Goal: Transaction & Acquisition: Purchase product/service

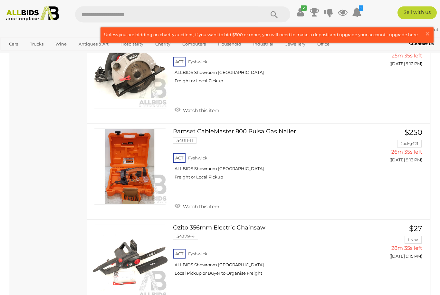
scroll to position [1319, 0]
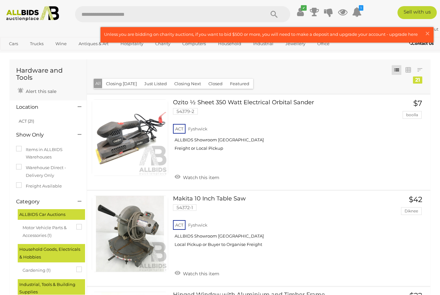
scroll to position [0, 0]
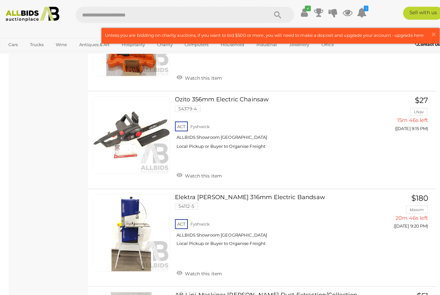
scroll to position [1065, 0]
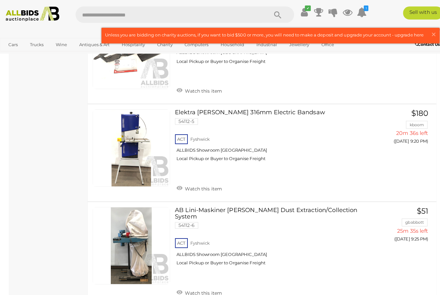
scroll to position [1147, 0]
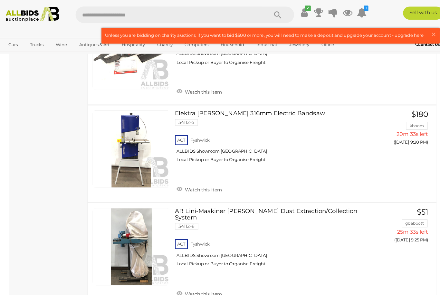
click at [0, 0] on link "View All Household Auctions" at bounding box center [0, 0] width 0 height 0
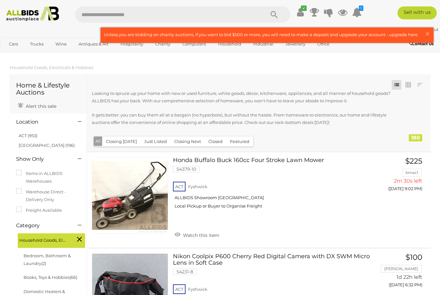
click at [24, 134] on link "ACT (953)" at bounding box center [28, 135] width 19 height 5
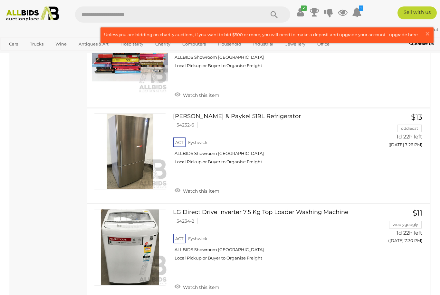
scroll to position [1339, 0]
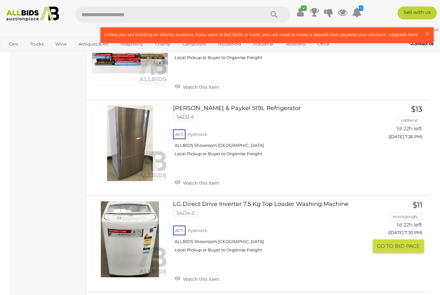
click at [117, 225] on link at bounding box center [130, 239] width 76 height 76
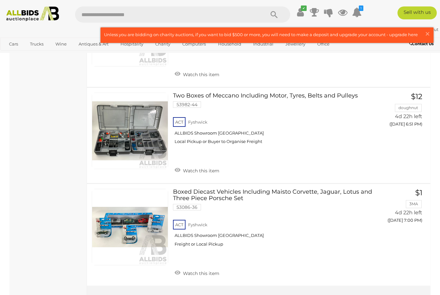
scroll to position [4896, 0]
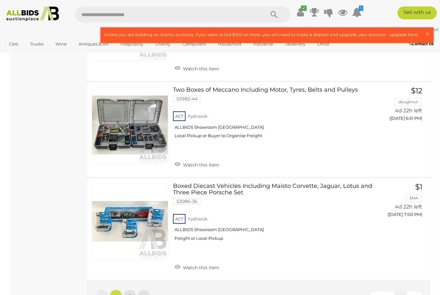
click at [133, 289] on link "2" at bounding box center [129, 295] width 13 height 13
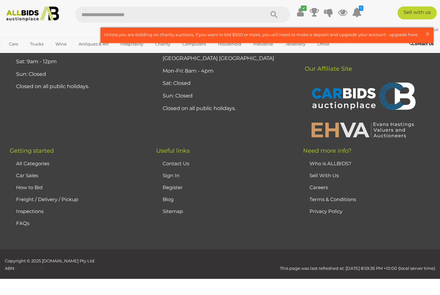
scroll to position [86, 0]
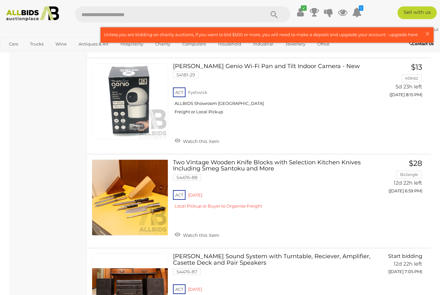
scroll to position [2262, 0]
click at [96, 253] on link at bounding box center [130, 291] width 76 height 76
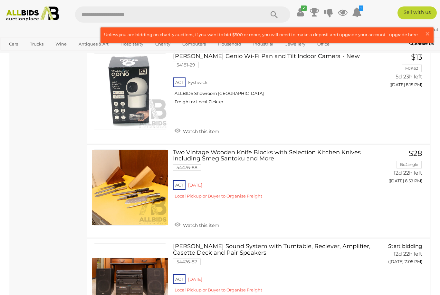
scroll to position [2269, 0]
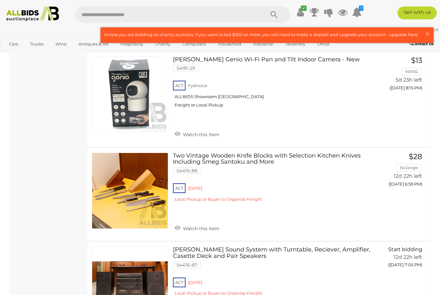
click at [0, 0] on span "Closing Everyday" at bounding box center [0, 0] width 0 height 0
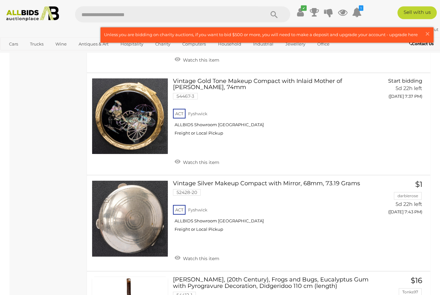
scroll to position [1836, 0]
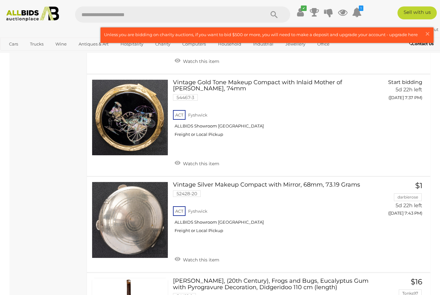
click at [0, 0] on span "Auctions" at bounding box center [0, 0] width 0 height 0
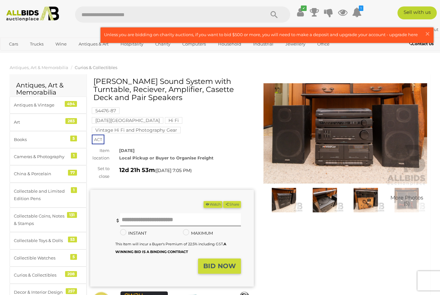
click at [326, 202] on img at bounding box center [325, 200] width 38 height 24
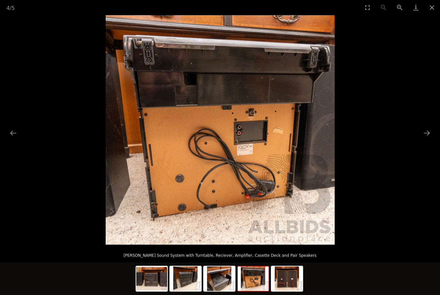
scroll to position [187, 0]
click at [433, 9] on button "Close gallery" at bounding box center [432, 7] width 16 height 15
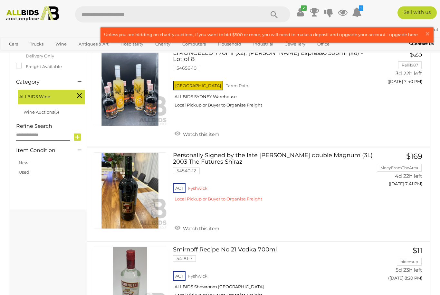
scroll to position [132, 0]
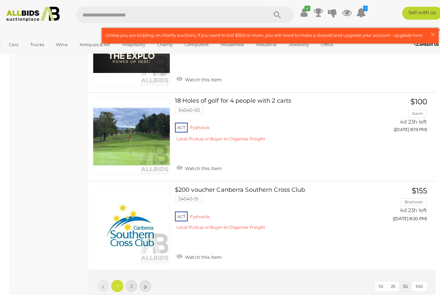
scroll to position [4343, 0]
click at [122, 276] on link "1" at bounding box center [116, 282] width 13 height 13
click at [132, 276] on link "2" at bounding box center [129, 282] width 13 height 13
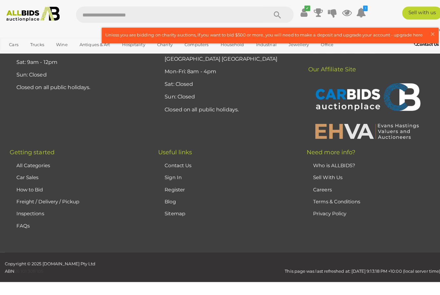
scroll to position [115, 0]
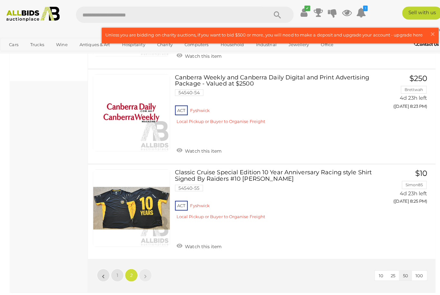
scroll to position [294, 0]
click at [114, 269] on link "1" at bounding box center [116, 271] width 13 height 13
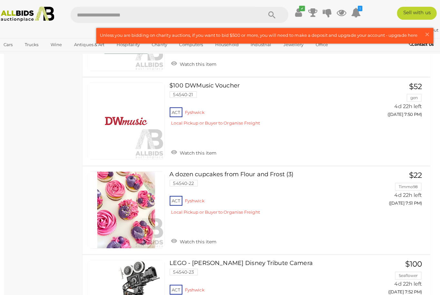
scroll to position [1800, 0]
click at [122, 198] on link at bounding box center [130, 207] width 76 height 76
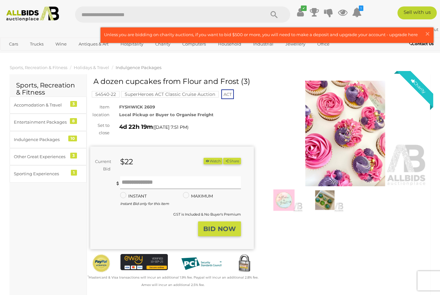
click at [141, 179] on input "text" at bounding box center [180, 182] width 121 height 13
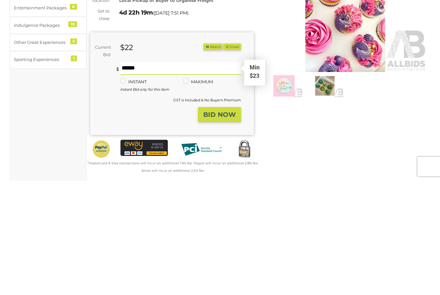
type input "**"
click at [218, 225] on strong "BID NOW" at bounding box center [219, 229] width 33 height 8
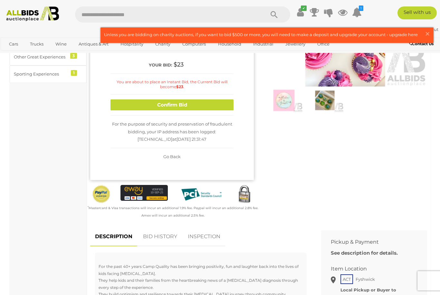
scroll to position [98, 0]
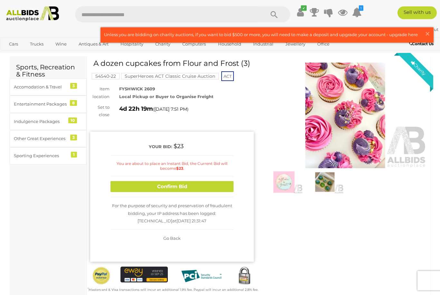
click at [126, 184] on button "Confirm Bid" at bounding box center [172, 186] width 123 height 11
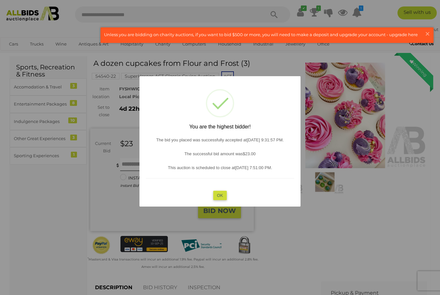
click at [221, 196] on button "OK" at bounding box center [220, 194] width 14 height 9
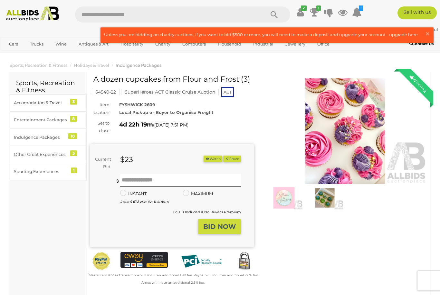
scroll to position [2, 0]
click at [327, 202] on img at bounding box center [325, 198] width 38 height 24
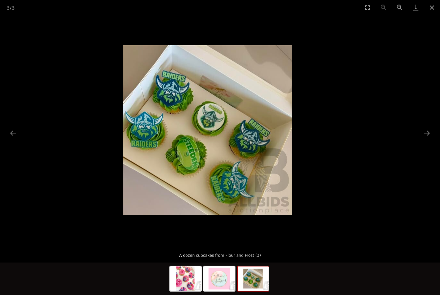
scroll to position [4, 0]
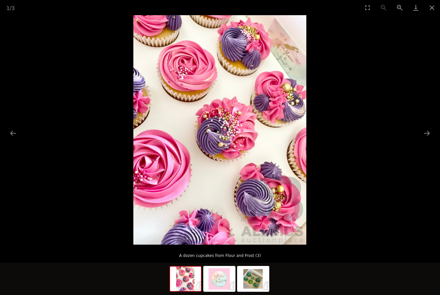
scroll to position [4, 0]
click at [10, 139] on button "Previous slide" at bounding box center [13, 133] width 14 height 13
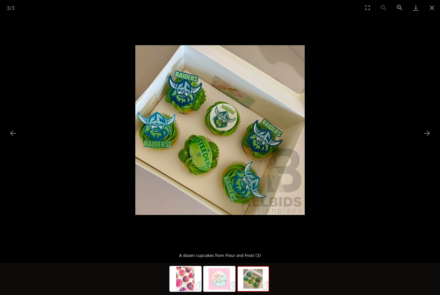
click at [13, 139] on button "Previous slide" at bounding box center [13, 133] width 14 height 13
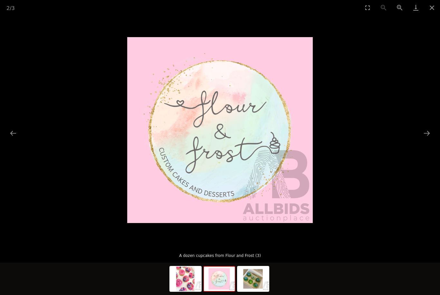
click at [433, 5] on button "Close gallery" at bounding box center [432, 7] width 16 height 15
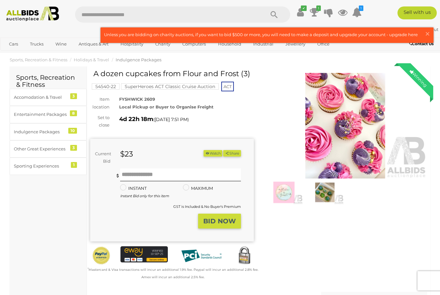
scroll to position [8, 0]
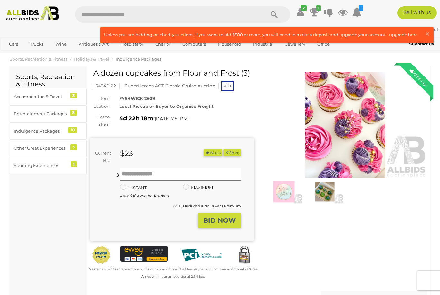
click at [0, 0] on span "Closing [DATE] and Weekends" at bounding box center [0, 0] width 0 height 0
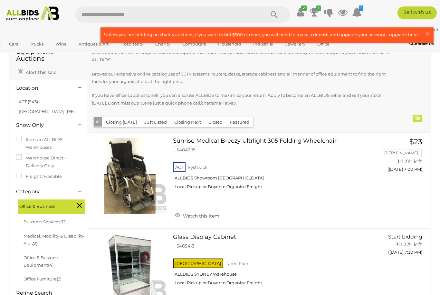
scroll to position [40, 0]
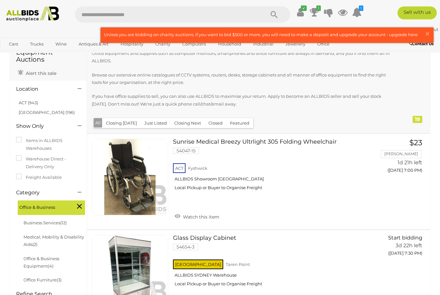
click at [23, 100] on link "ACT (943)" at bounding box center [28, 102] width 19 height 5
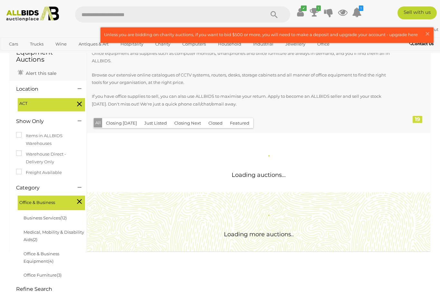
scroll to position [0, 0]
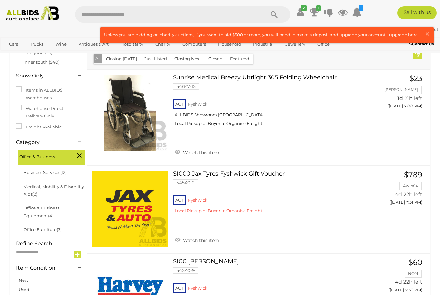
scroll to position [103, 0]
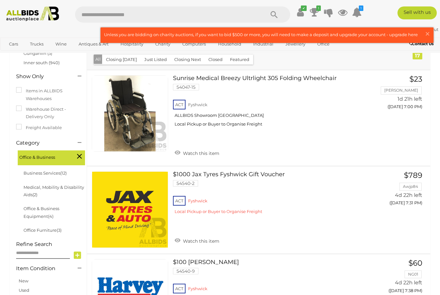
click at [0, 0] on span "Closing [DATE] and Weekends" at bounding box center [0, 0] width 0 height 0
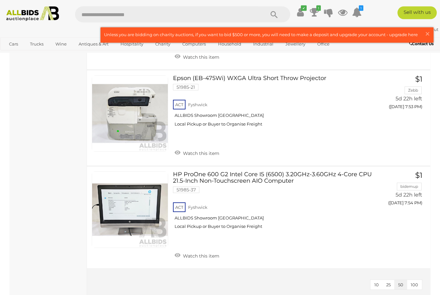
scroll to position [1468, 0]
